Goal: Navigation & Orientation: Find specific page/section

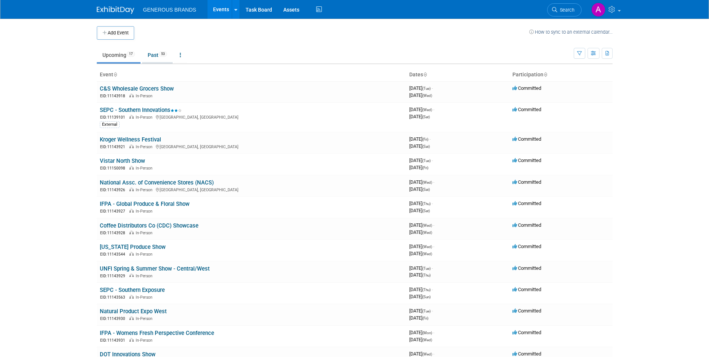
click at [155, 58] on link "Past 53" at bounding box center [157, 55] width 31 height 14
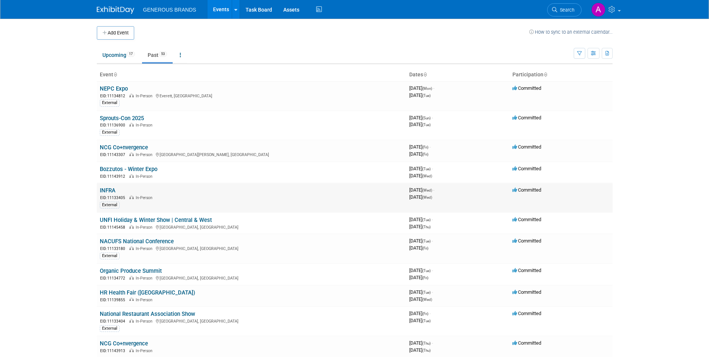
click at [137, 193] on td "INFRA EID: 11133405 In-Person External" at bounding box center [251, 198] width 309 height 30
click at [110, 190] on link "INFRA" at bounding box center [108, 190] width 16 height 7
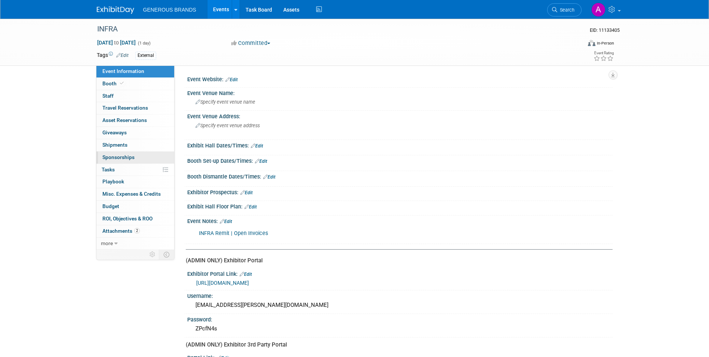
click at [137, 156] on link "0 Sponsorships 0" at bounding box center [135, 157] width 78 height 12
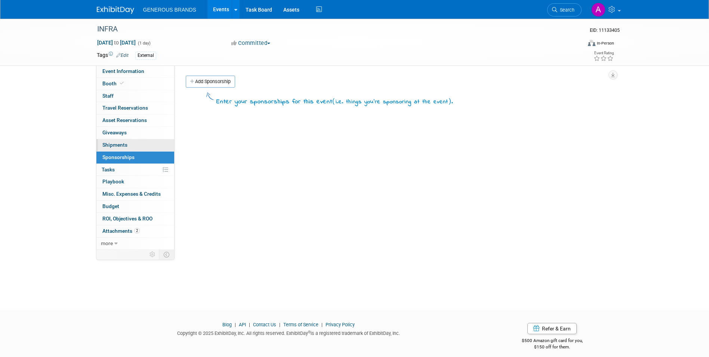
click at [138, 143] on link "0 Shipments 0" at bounding box center [135, 145] width 78 height 12
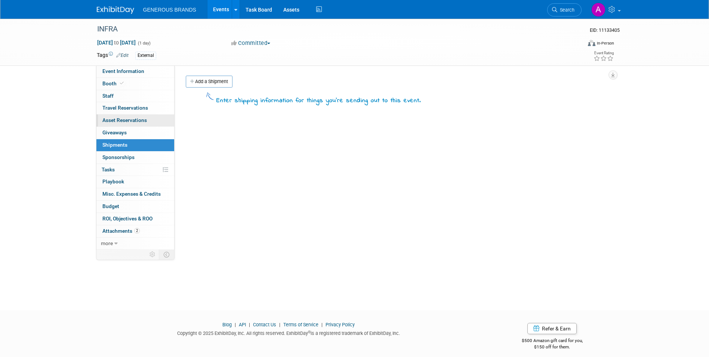
click at [138, 118] on span "Asset Reservations 0" at bounding box center [124, 120] width 44 height 6
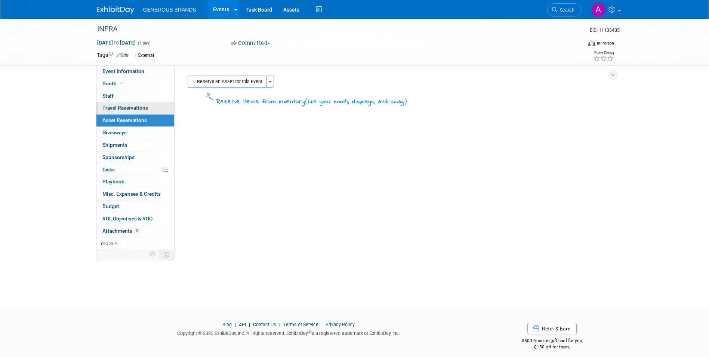
click at [143, 107] on span "Travel Reservations 0" at bounding box center [125, 108] width 46 height 6
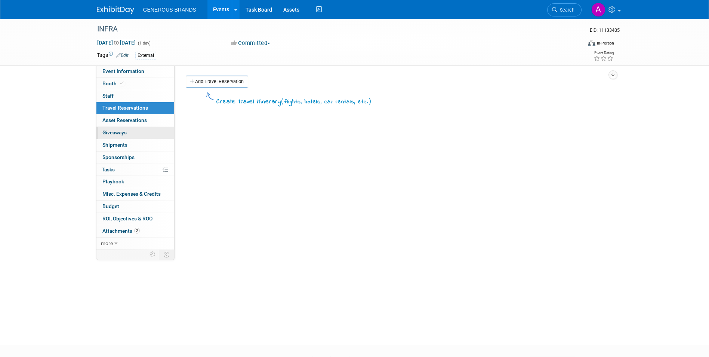
click at [138, 130] on link "0 Giveaways 0" at bounding box center [135, 133] width 78 height 12
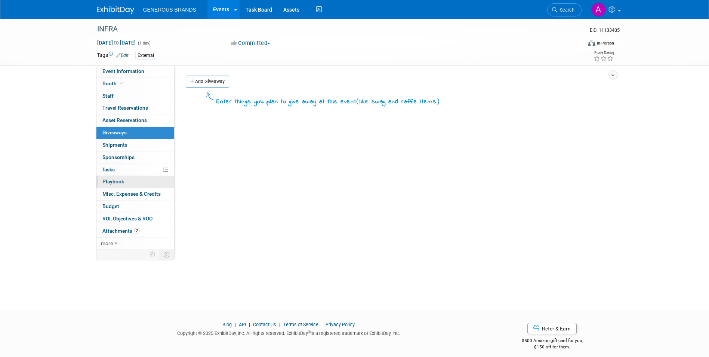
click at [142, 182] on link "0 Playbook 0" at bounding box center [135, 182] width 78 height 12
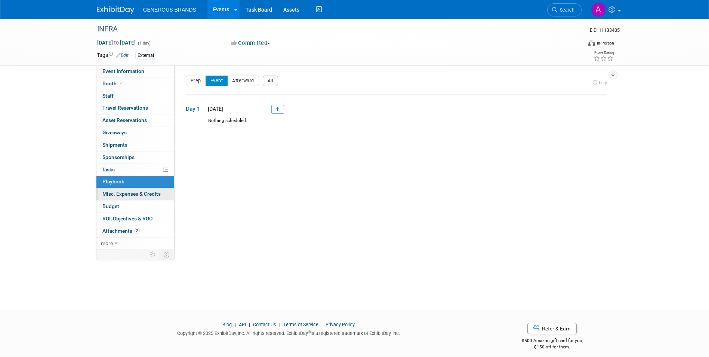
click at [134, 195] on span "Misc. Expenses & Credits 0" at bounding box center [131, 194] width 58 height 6
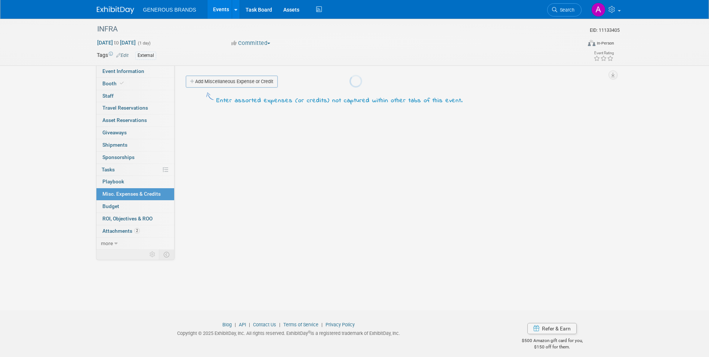
click at [132, 210] on body "GENEROUS BRANDS Events Add Event Bulk Upload Events Shareable Event Boards Rece…" at bounding box center [354, 178] width 709 height 357
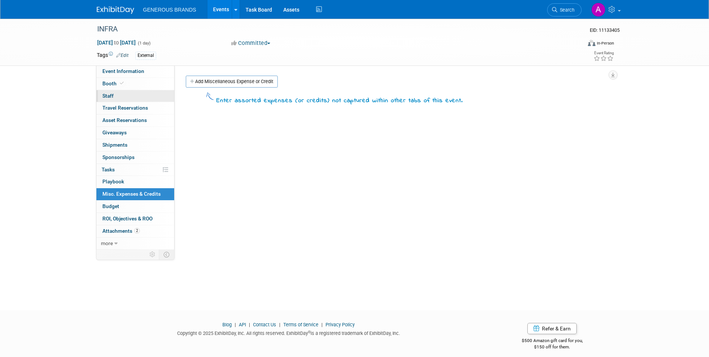
click at [142, 98] on link "0 Staff 0" at bounding box center [135, 96] width 78 height 12
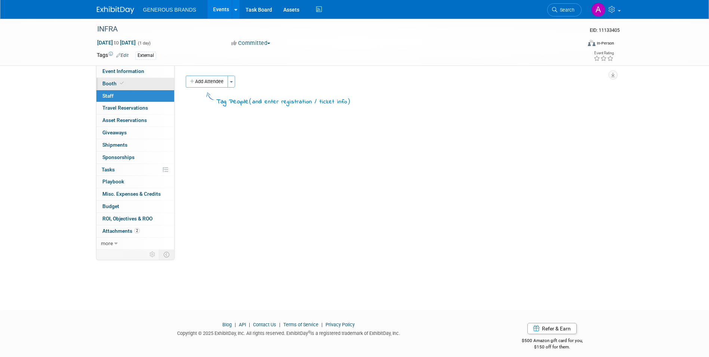
click at [142, 84] on link "Booth" at bounding box center [135, 84] width 78 height 12
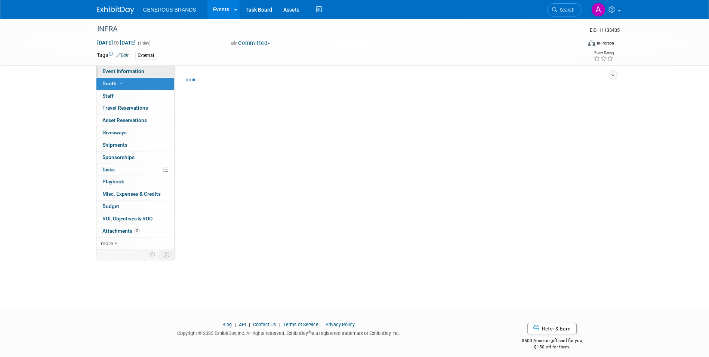
click at [145, 73] on link "Event Information" at bounding box center [135, 71] width 78 height 12
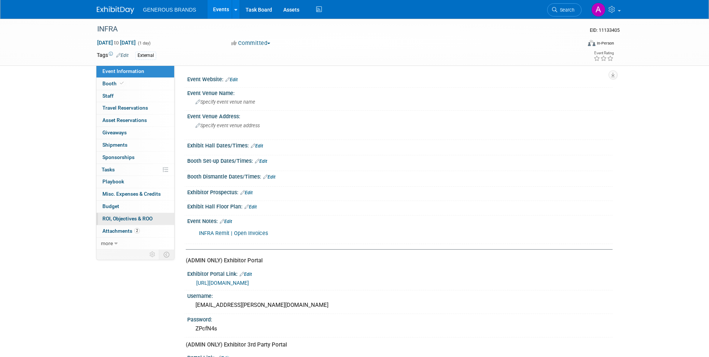
click at [133, 215] on link "0 ROI, Objectives & ROO 0" at bounding box center [135, 219] width 78 height 12
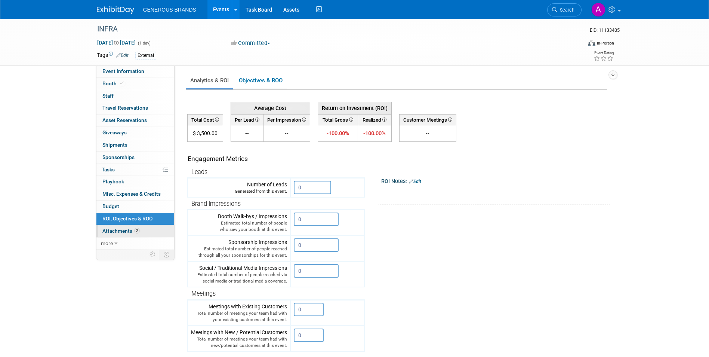
click at [135, 225] on link "2 Attachments 2" at bounding box center [135, 231] width 78 height 12
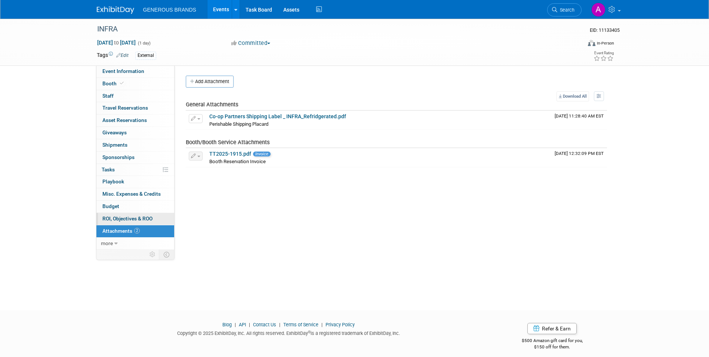
click at [132, 217] on span "ROI, Objectives & ROO 0" at bounding box center [127, 218] width 50 height 6
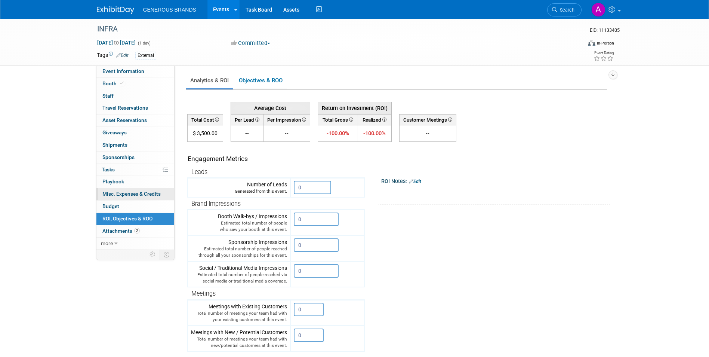
click at [137, 194] on span "Misc. Expenses & Credits 0" at bounding box center [131, 194] width 58 height 6
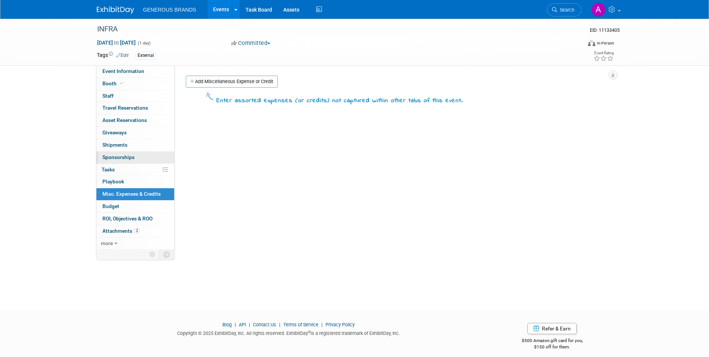
click at [140, 162] on link "0 Sponsorships 0" at bounding box center [135, 157] width 78 height 12
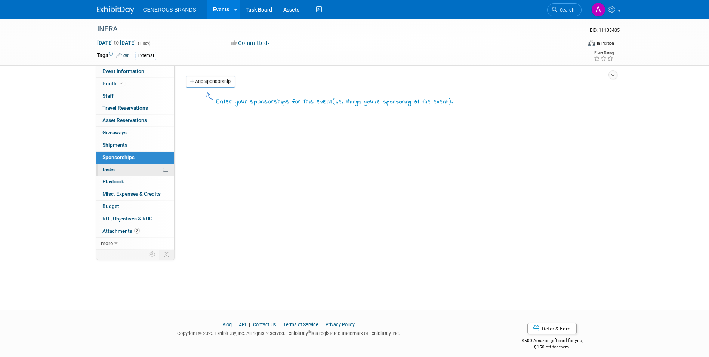
click at [135, 166] on link "0% Tasks 0%" at bounding box center [135, 170] width 78 height 12
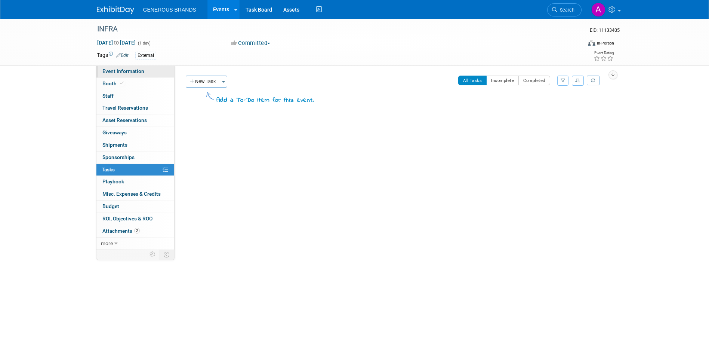
click at [139, 72] on span "Event Information" at bounding box center [123, 71] width 42 height 6
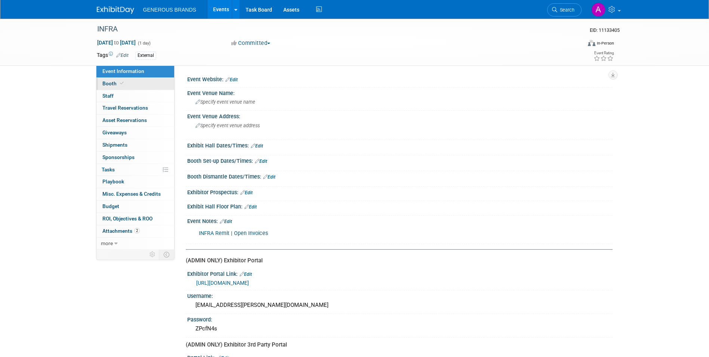
click at [145, 83] on link "Booth" at bounding box center [135, 84] width 78 height 12
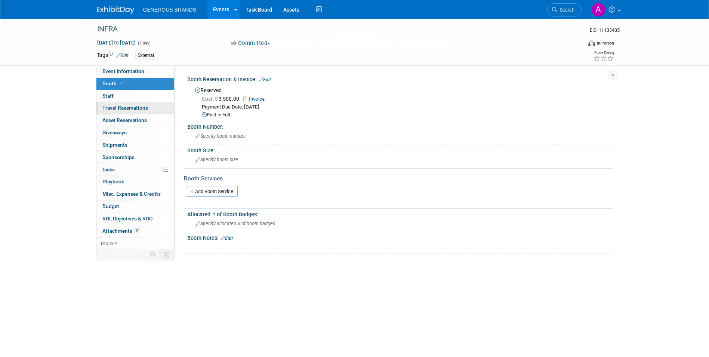
click at [145, 113] on link "0 Travel Reservations 0" at bounding box center [135, 108] width 78 height 12
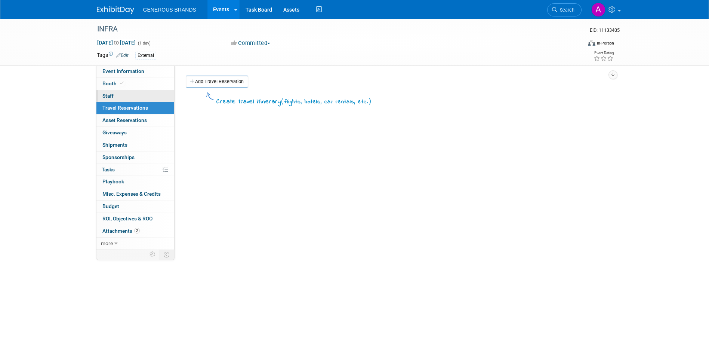
click at [149, 97] on link "0 Staff 0" at bounding box center [135, 96] width 78 height 12
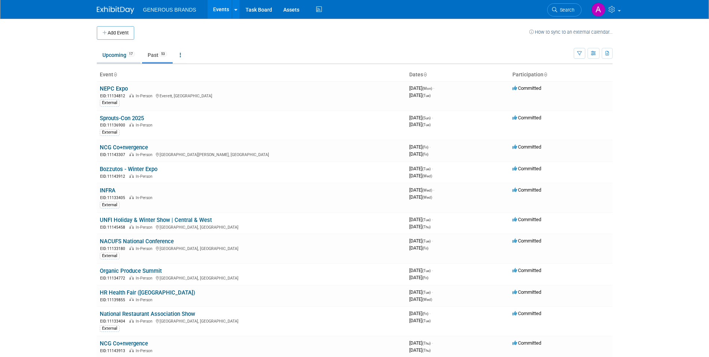
click at [124, 51] on link "Upcoming 17" at bounding box center [119, 55] width 44 height 14
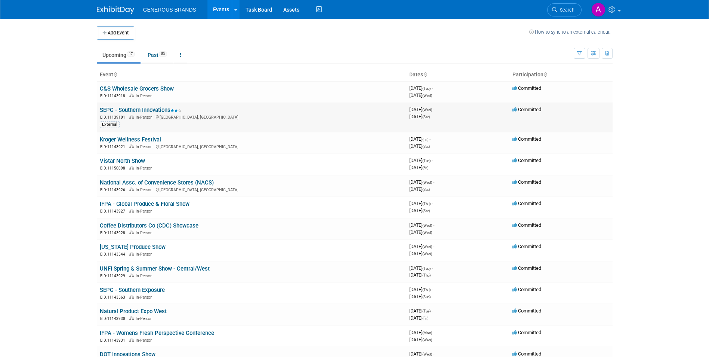
click at [167, 111] on link "SEPC - Southern Innovations" at bounding box center [141, 110] width 82 height 7
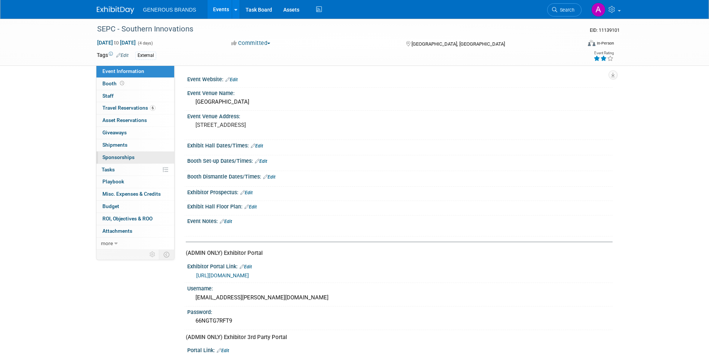
click at [136, 155] on link "0 Sponsorships 0" at bounding box center [135, 157] width 78 height 12
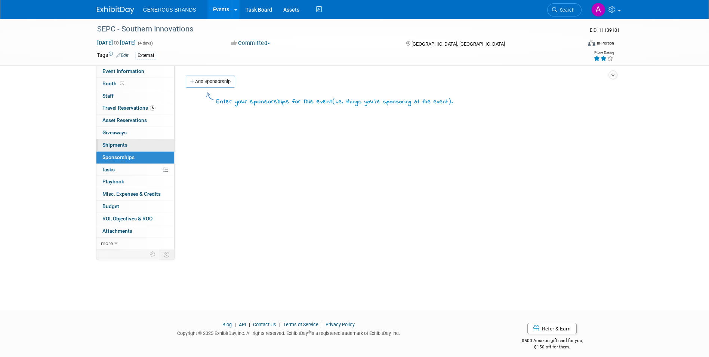
click at [138, 143] on link "0 Shipments 0" at bounding box center [135, 145] width 78 height 12
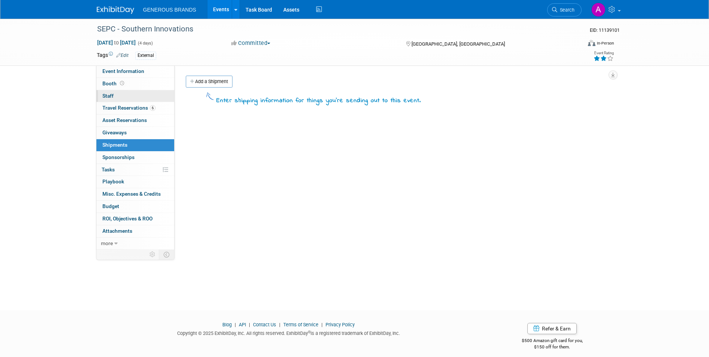
click at [141, 91] on link "0 Staff 0" at bounding box center [135, 96] width 78 height 12
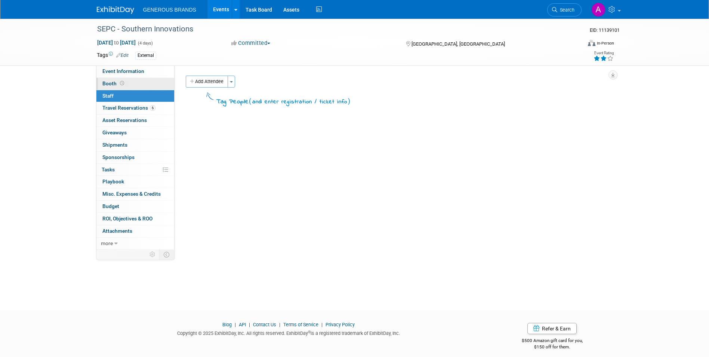
click at [146, 81] on link "Booth" at bounding box center [135, 84] width 78 height 12
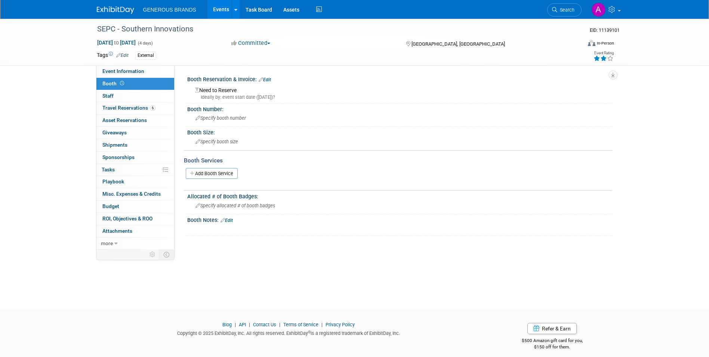
click at [210, 6] on link "Events" at bounding box center [220, 9] width 27 height 19
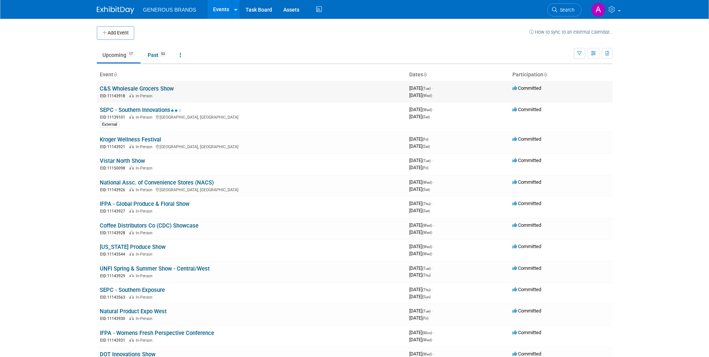
click at [156, 92] on link "C&S Wholesale Grocers Show" at bounding box center [137, 88] width 74 height 7
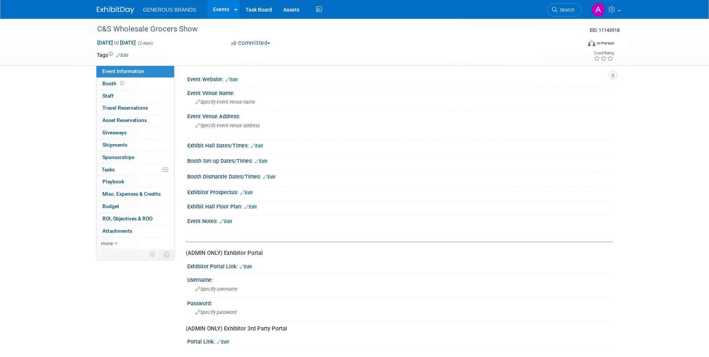
click at [165, 8] on span "GENEROUS BRANDS" at bounding box center [169, 10] width 53 height 6
click at [213, 5] on link "Events" at bounding box center [220, 9] width 27 height 19
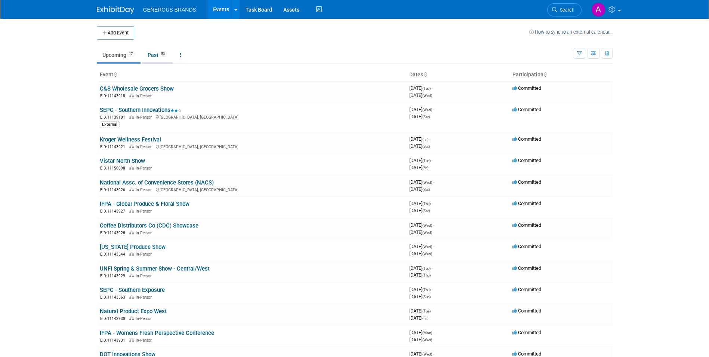
click at [160, 53] on link "Past 53" at bounding box center [157, 55] width 31 height 14
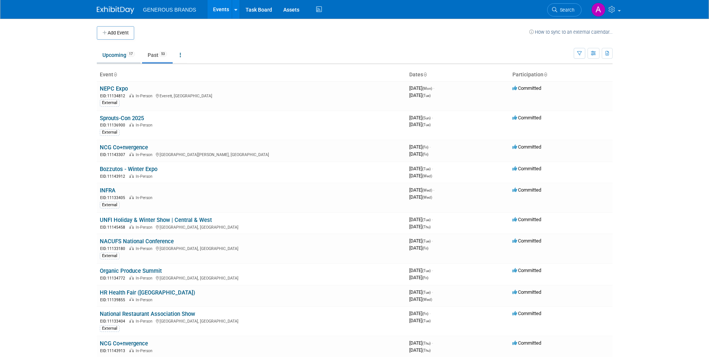
click at [128, 56] on link "Upcoming 17" at bounding box center [119, 55] width 44 height 14
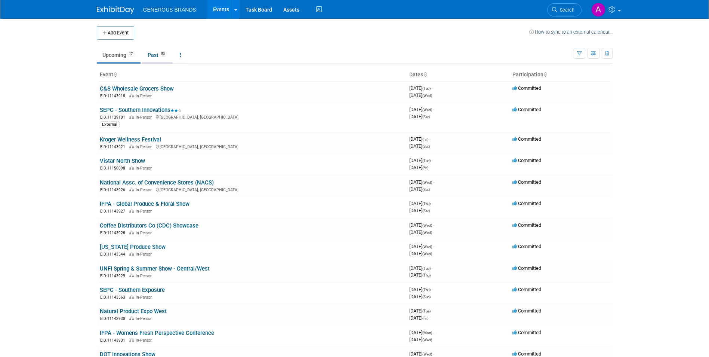
click at [165, 50] on link "Past 53" at bounding box center [157, 55] width 31 height 14
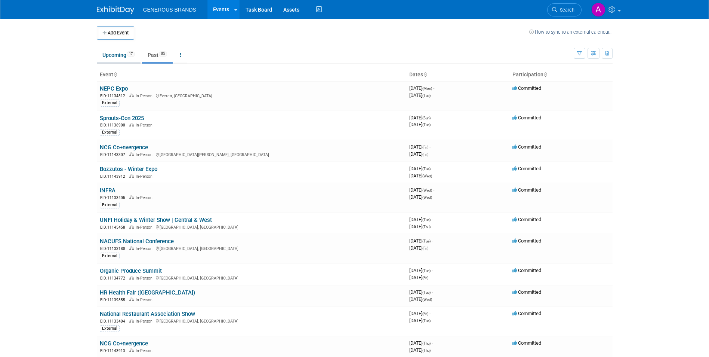
click at [128, 51] on link "Upcoming 17" at bounding box center [119, 55] width 44 height 14
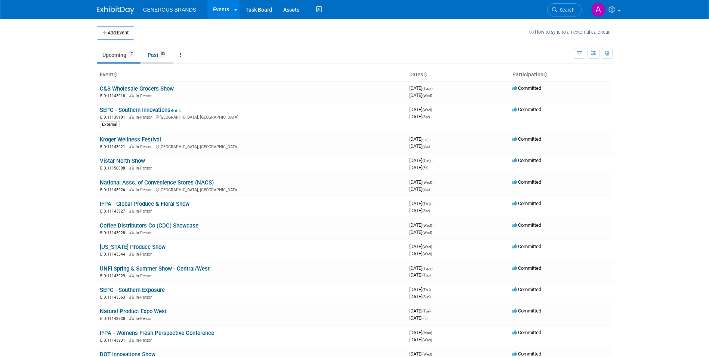
click at [152, 55] on link "Past 53" at bounding box center [157, 55] width 31 height 14
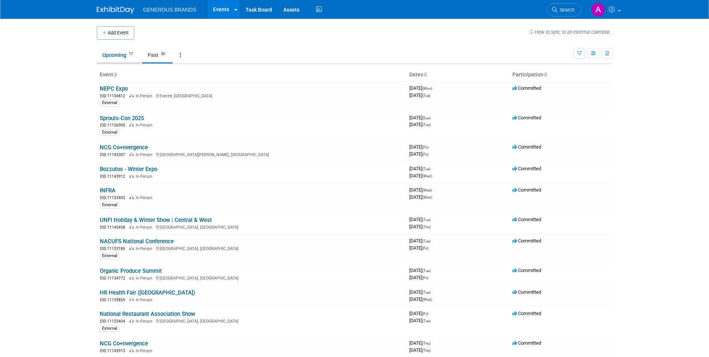
click at [118, 49] on link "Upcoming 17" at bounding box center [119, 55] width 44 height 14
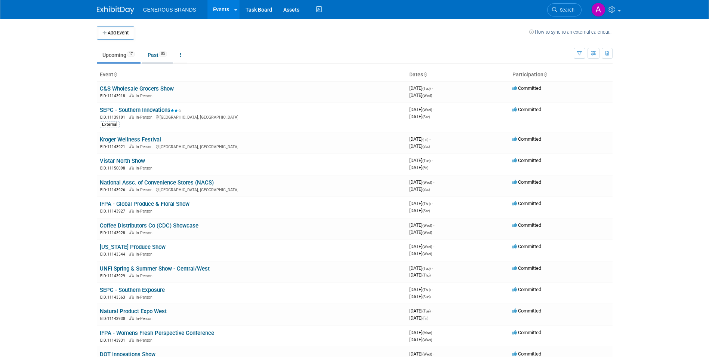
click at [150, 54] on link "Past 53" at bounding box center [157, 55] width 31 height 14
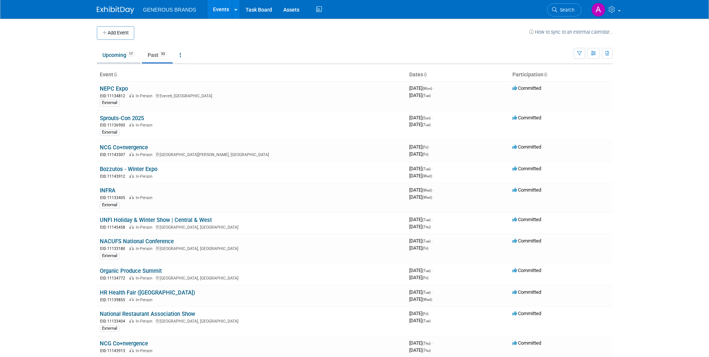
click at [129, 59] on link "Upcoming 17" at bounding box center [119, 55] width 44 height 14
